Goal: Information Seeking & Learning: Understand process/instructions

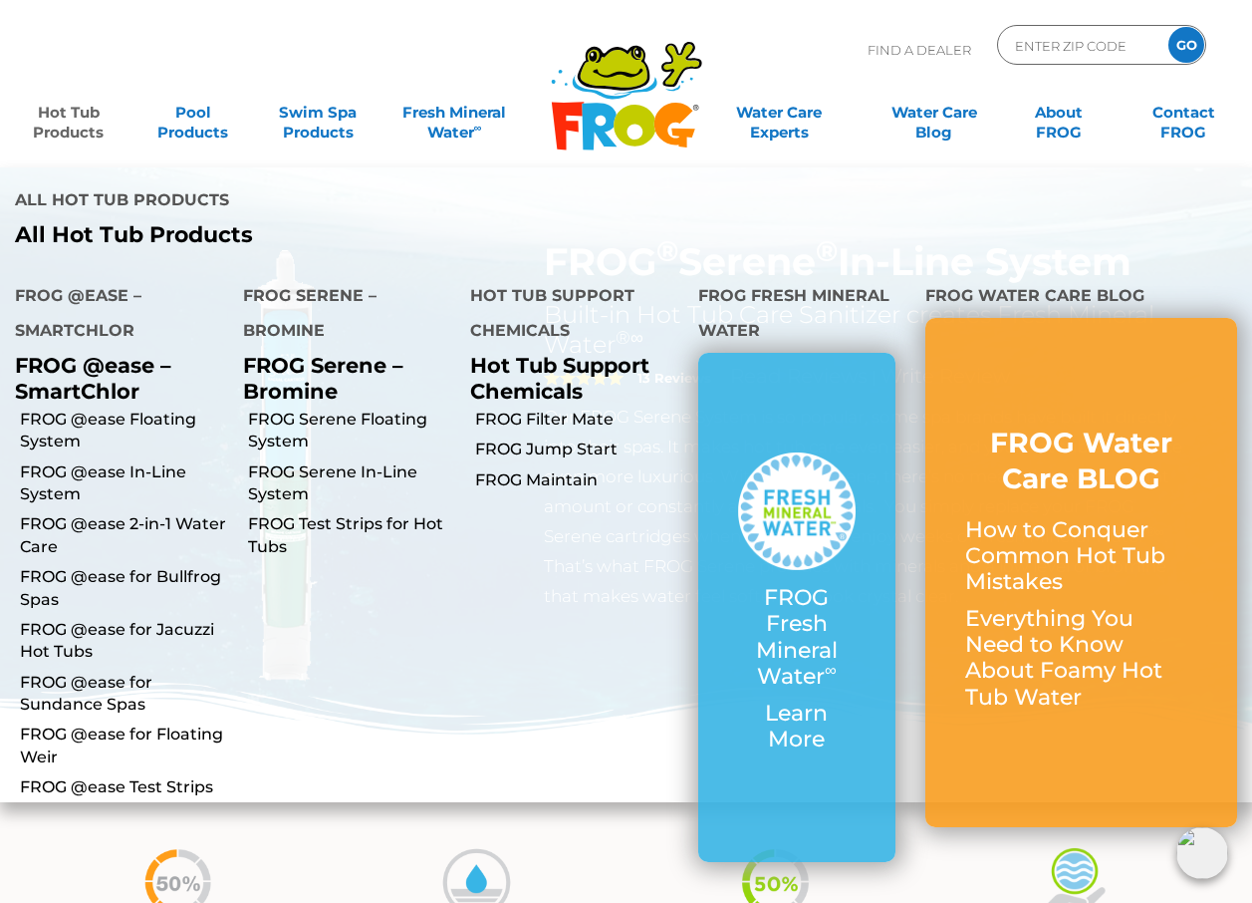
click at [299, 296] on h4 "FROG Serene – Bromine" at bounding box center [342, 315] width 198 height 75
click at [341, 415] on link "FROG Serene Floating System" at bounding box center [352, 430] width 208 height 45
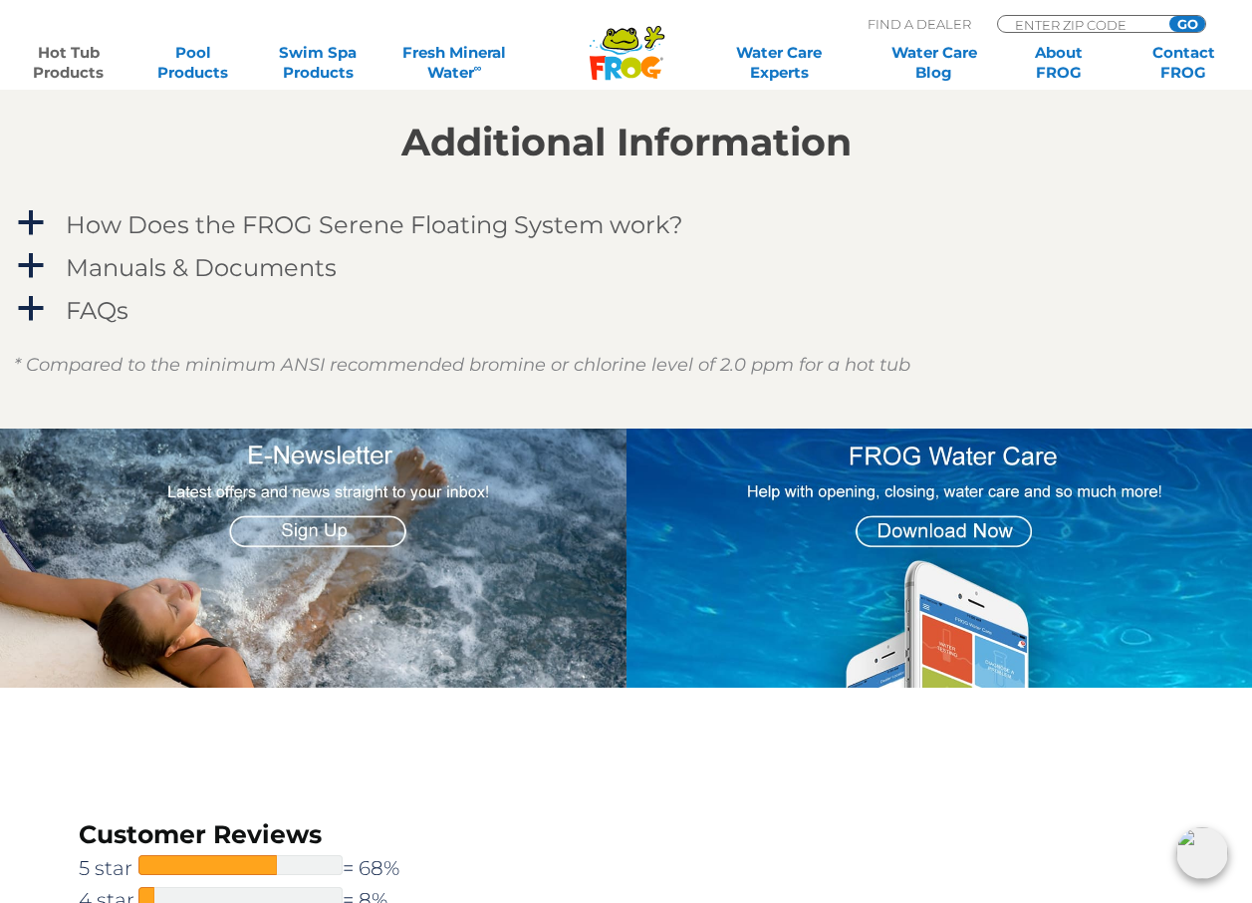
scroll to position [1793, 0]
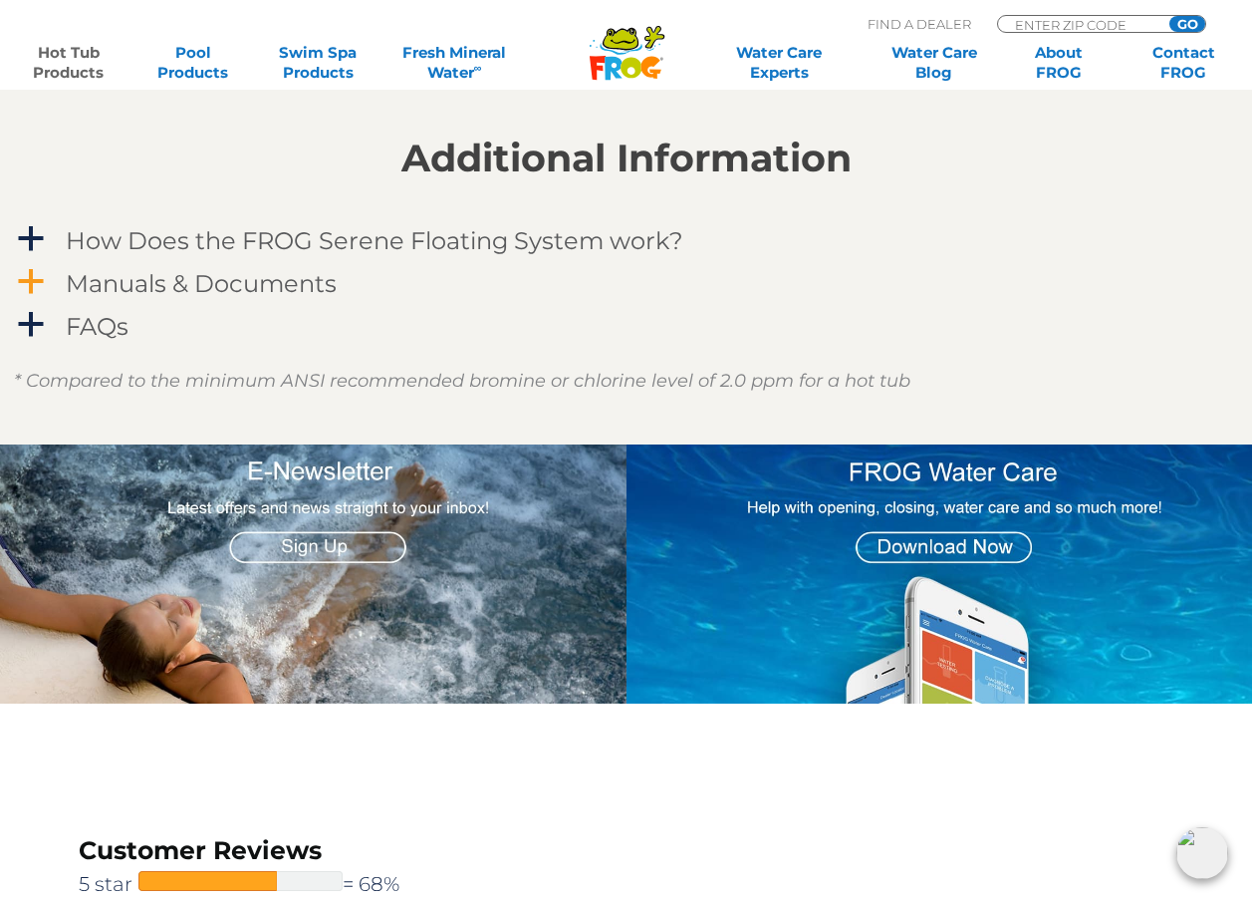
click at [310, 283] on h4 "Manuals & Documents" at bounding box center [201, 283] width 271 height 27
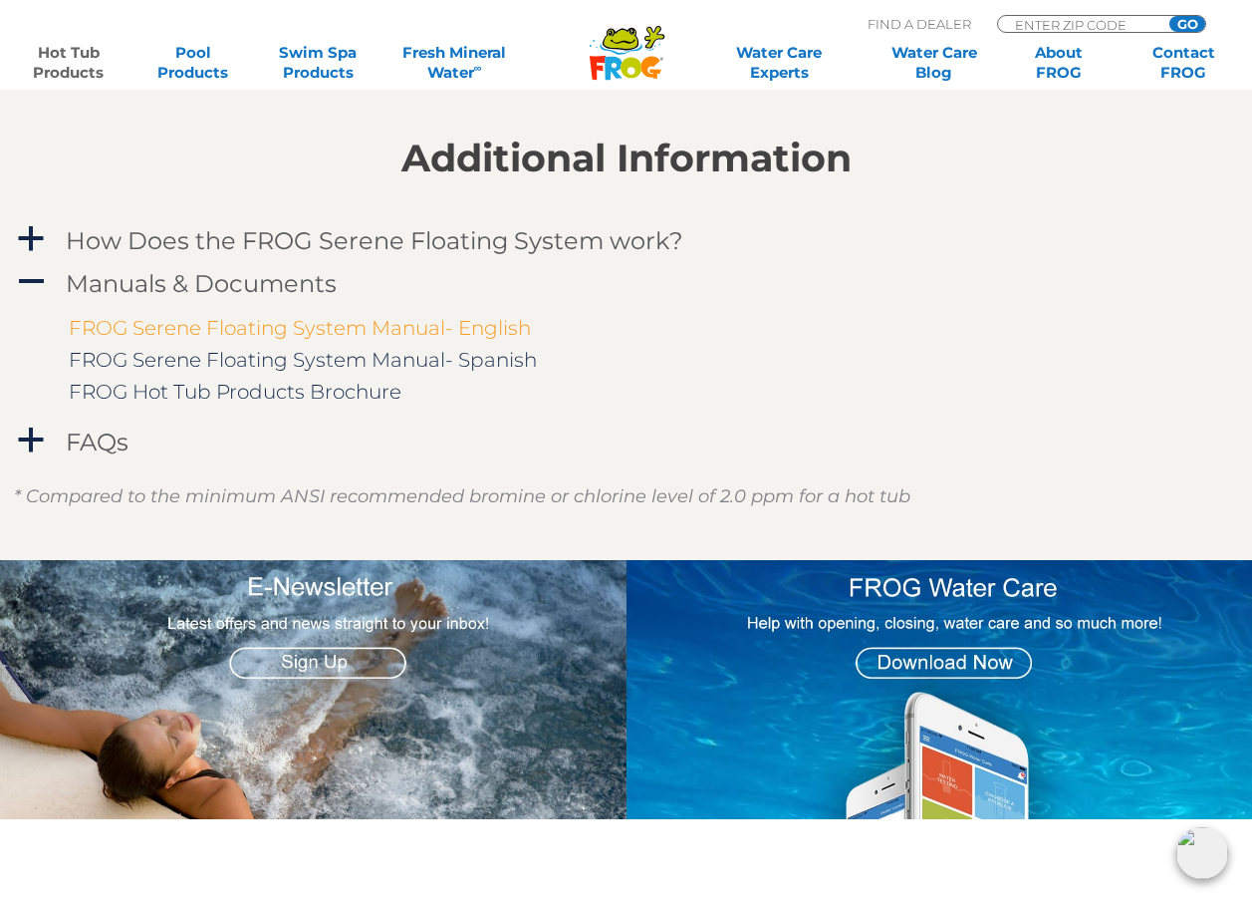
click at [316, 326] on link "FROG Serene Floating System Manual- English" at bounding box center [300, 328] width 462 height 24
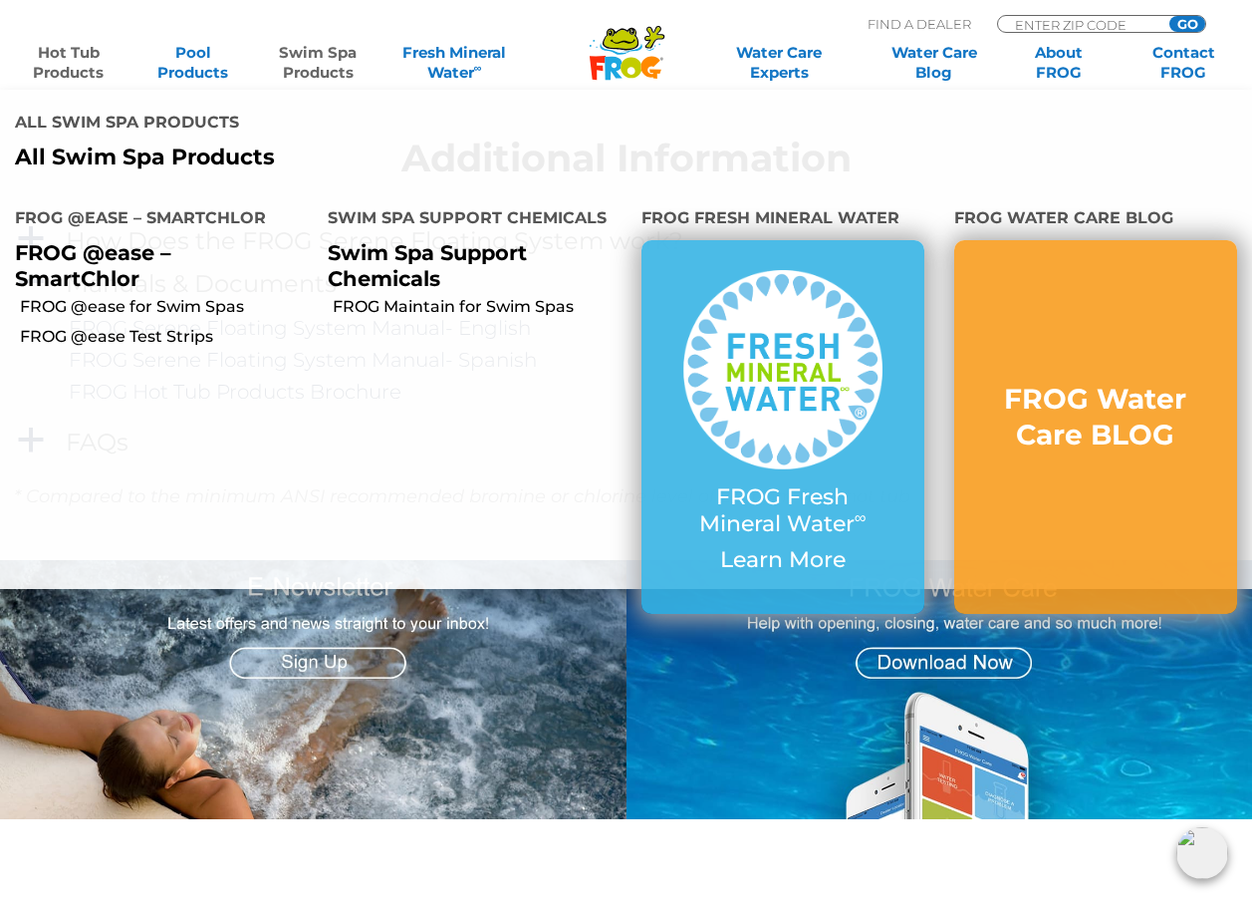
click at [56, 68] on link "Hot Tub Products" at bounding box center [68, 63] width 97 height 40
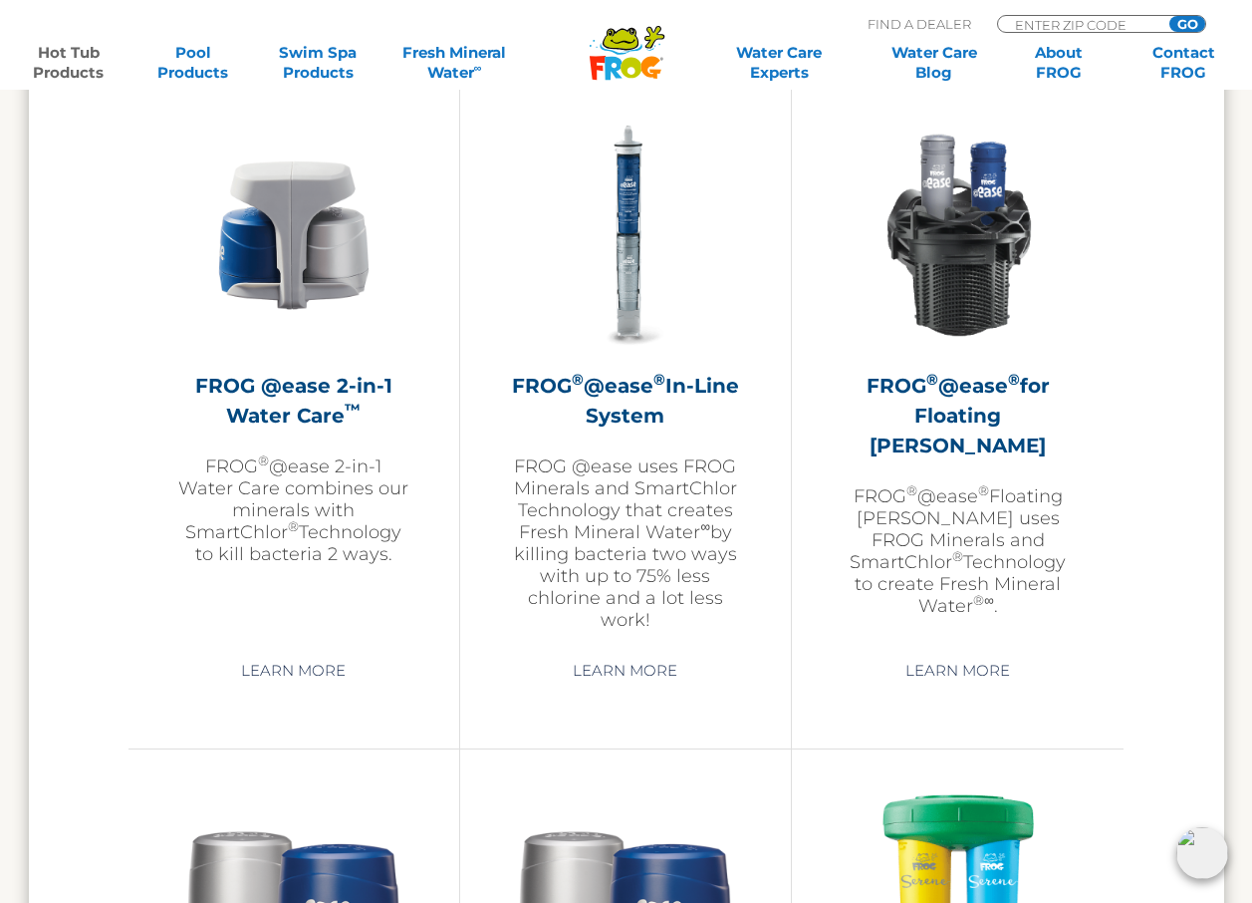
scroll to position [3188, 0]
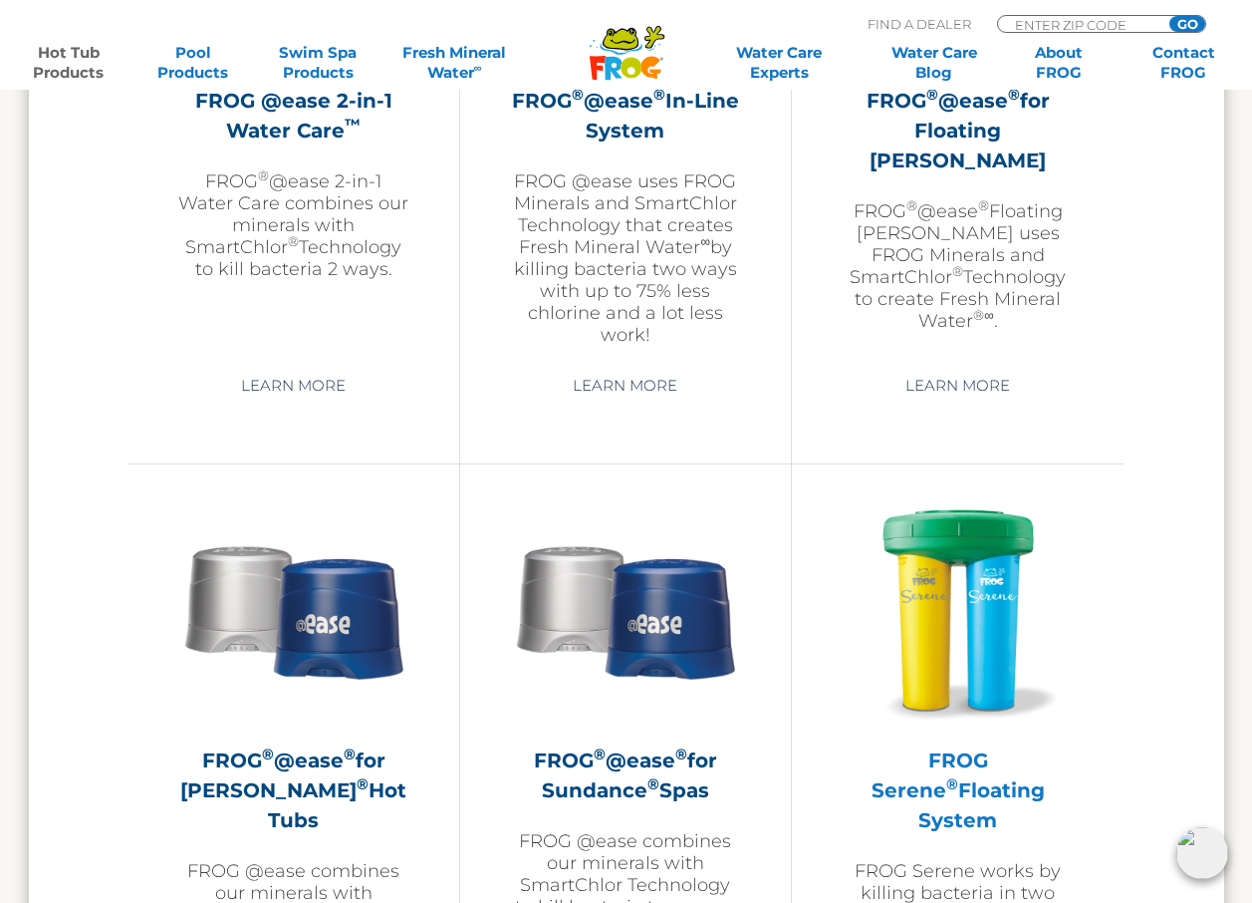
click at [1011, 768] on h2 "FROG Serene ® Floating System" at bounding box center [958, 790] width 232 height 90
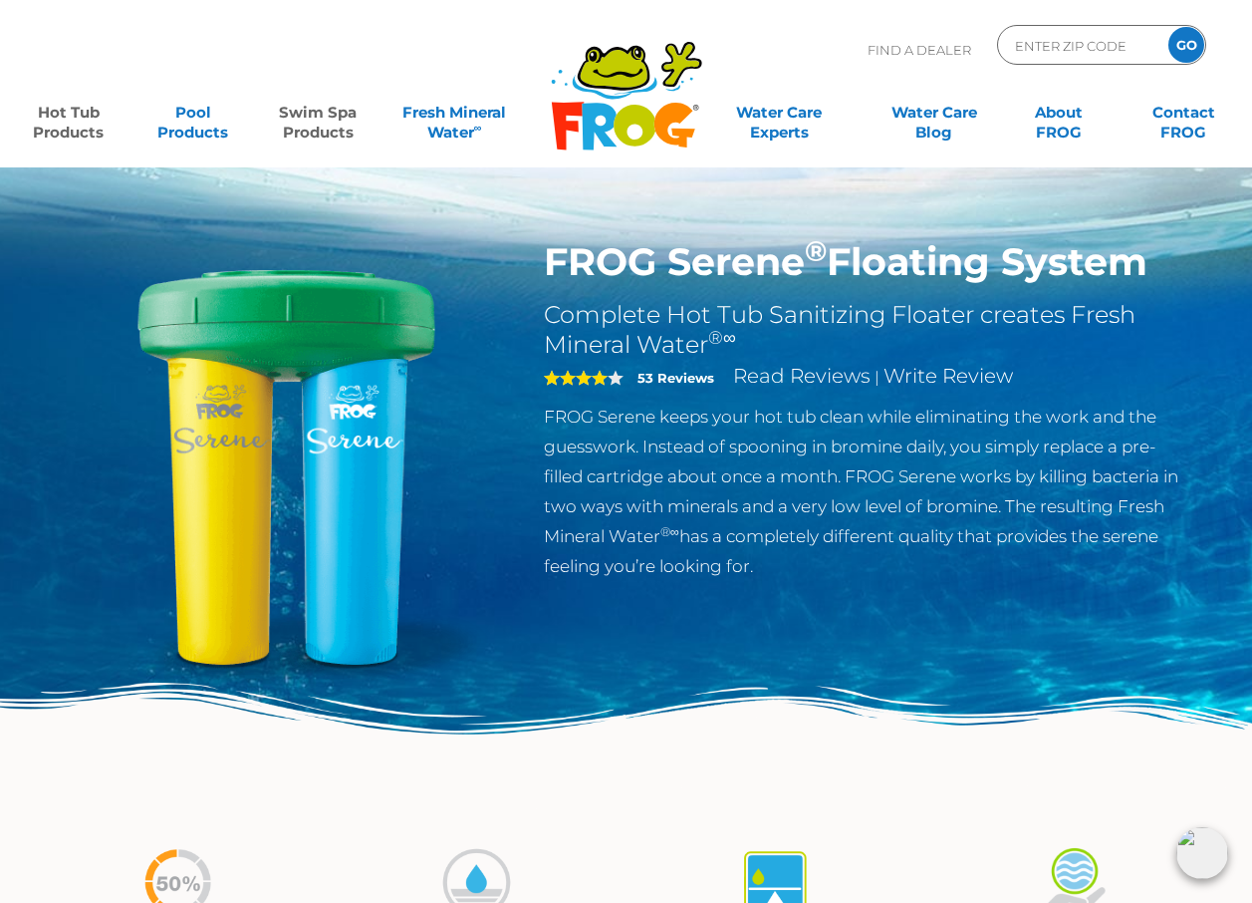
click at [312, 121] on link "Swim Spa Products" at bounding box center [317, 113] width 97 height 40
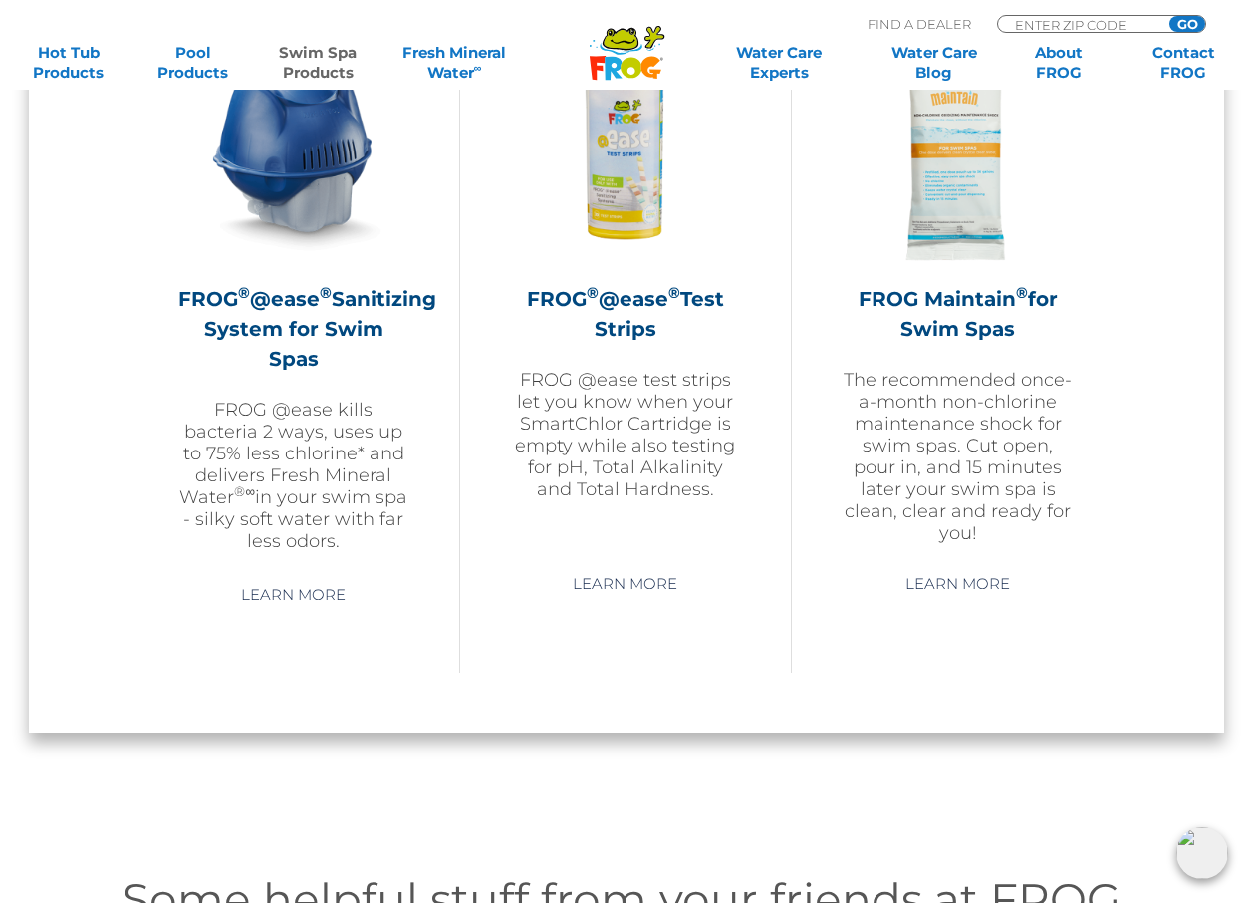
scroll to position [1793, 0]
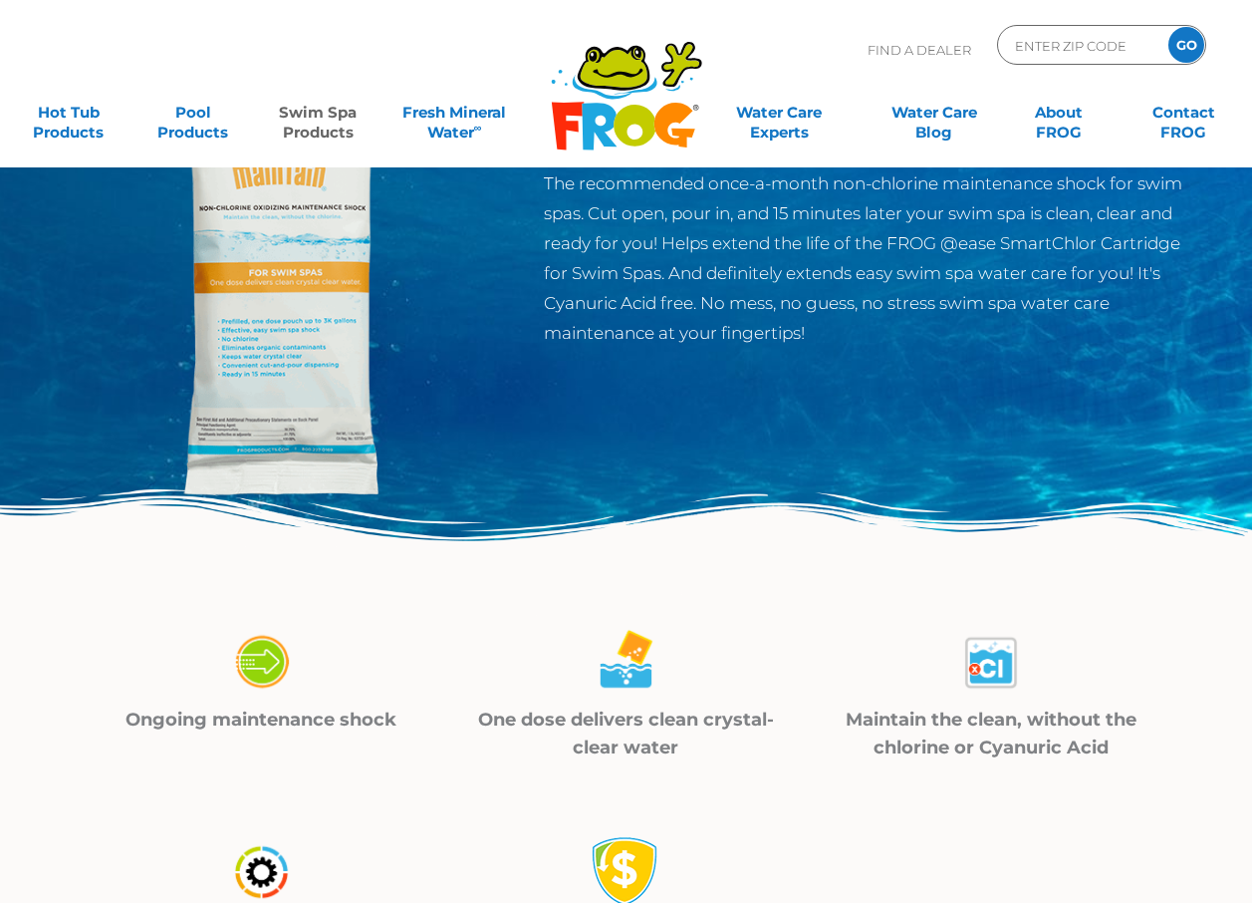
scroll to position [199, 0]
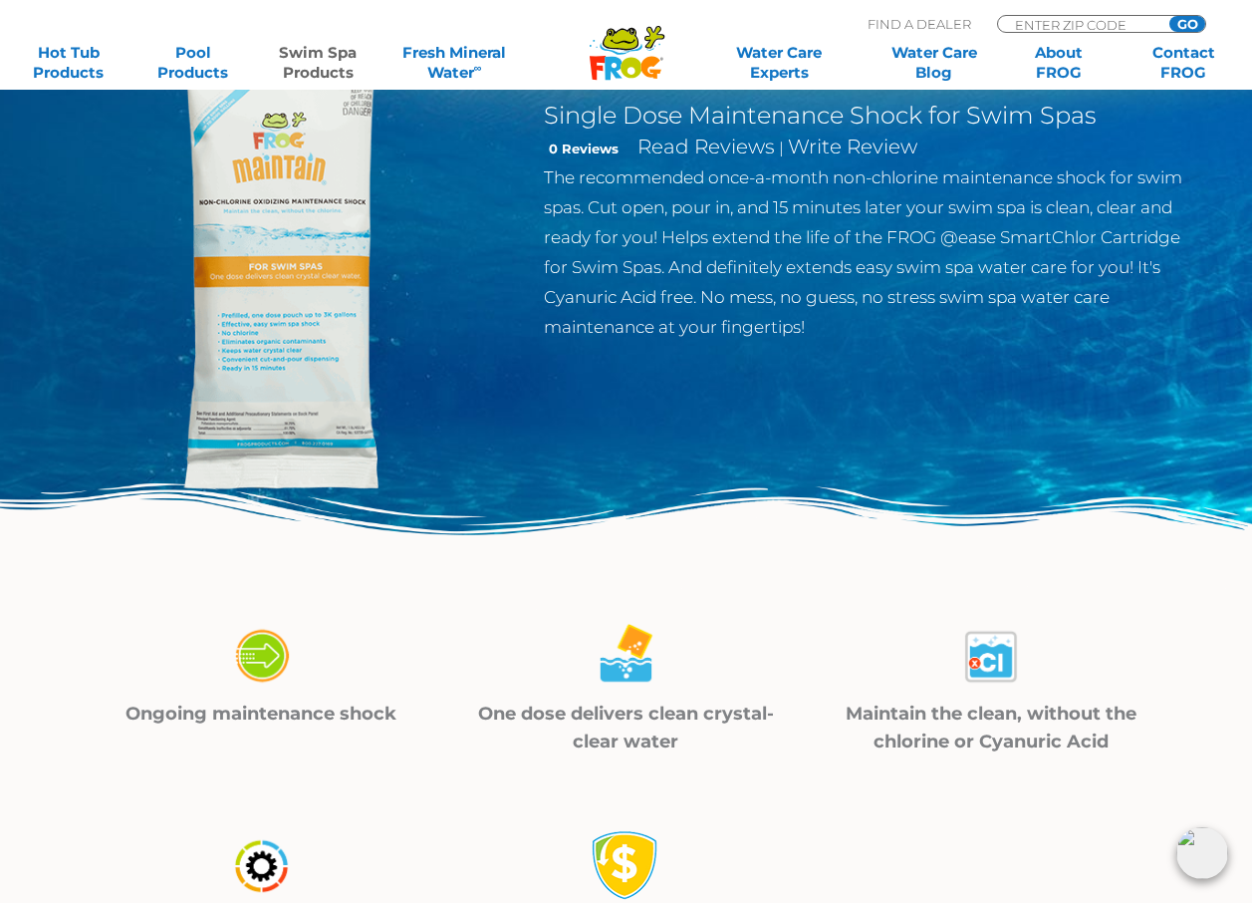
click at [281, 338] on img at bounding box center [287, 268] width 456 height 456
click at [273, 418] on img at bounding box center [287, 268] width 456 height 456
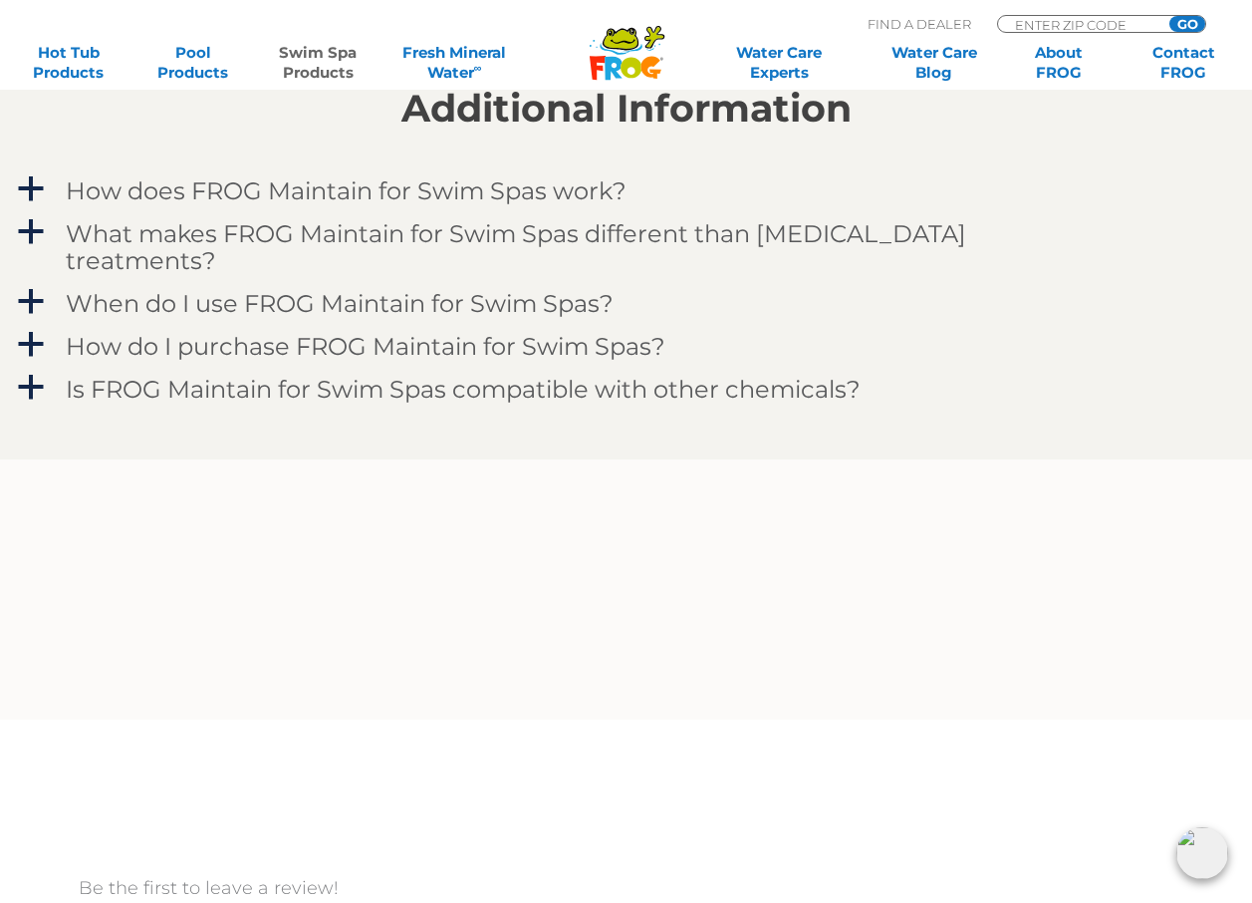
scroll to position [1694, 0]
